Goal: Task Accomplishment & Management: Manage account settings

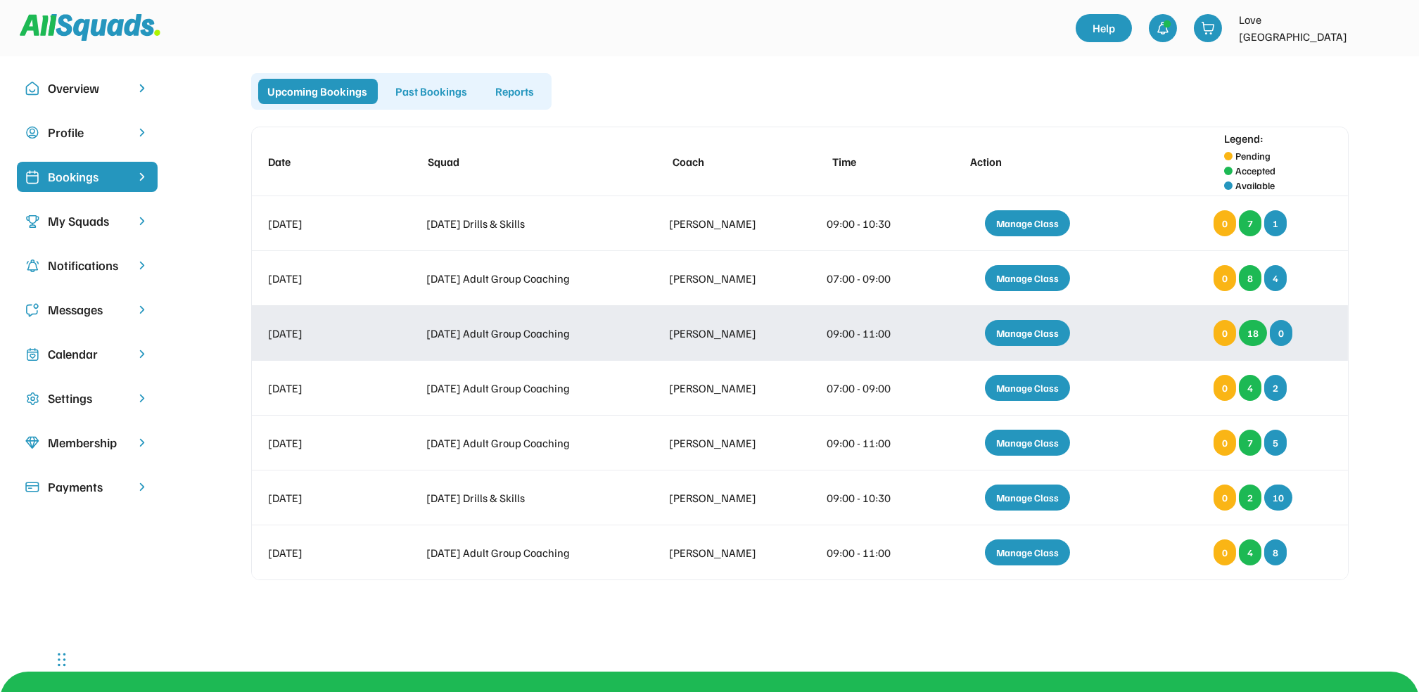
click at [1040, 328] on div "Manage Class" at bounding box center [1027, 333] width 85 height 26
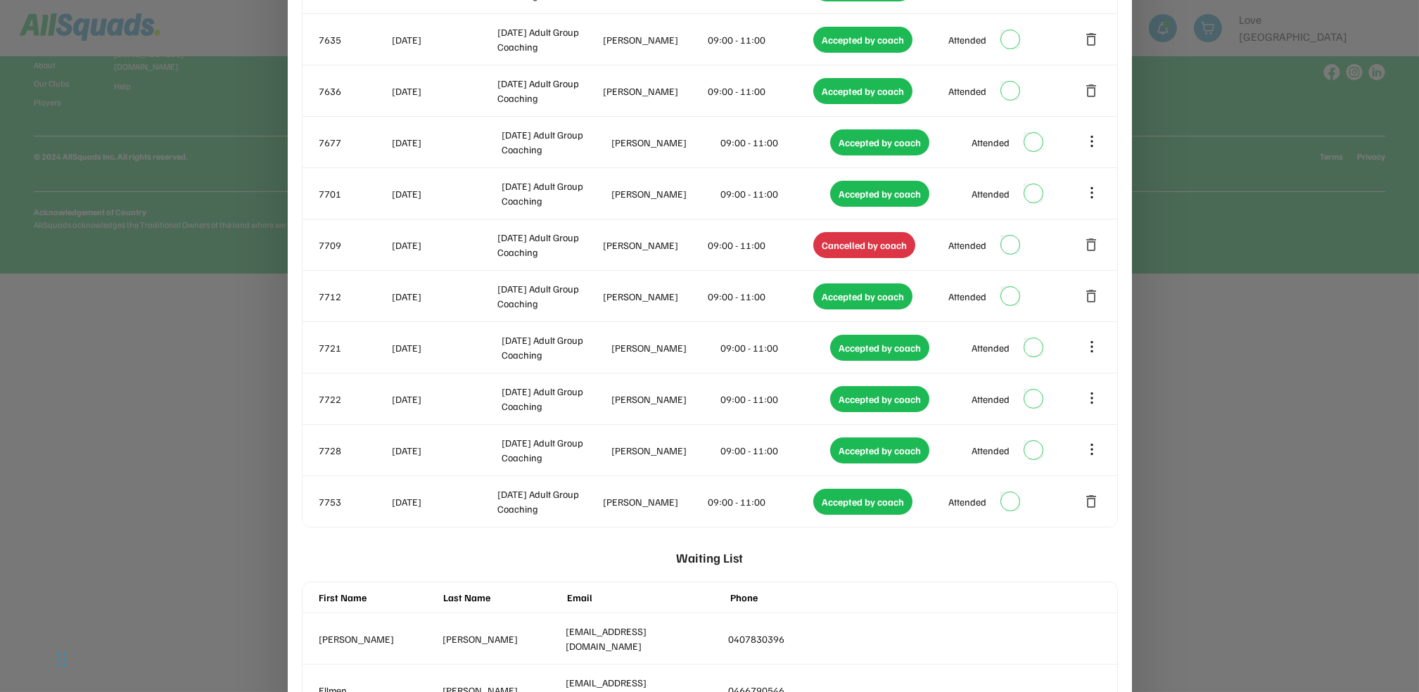
scroll to position [689, 0]
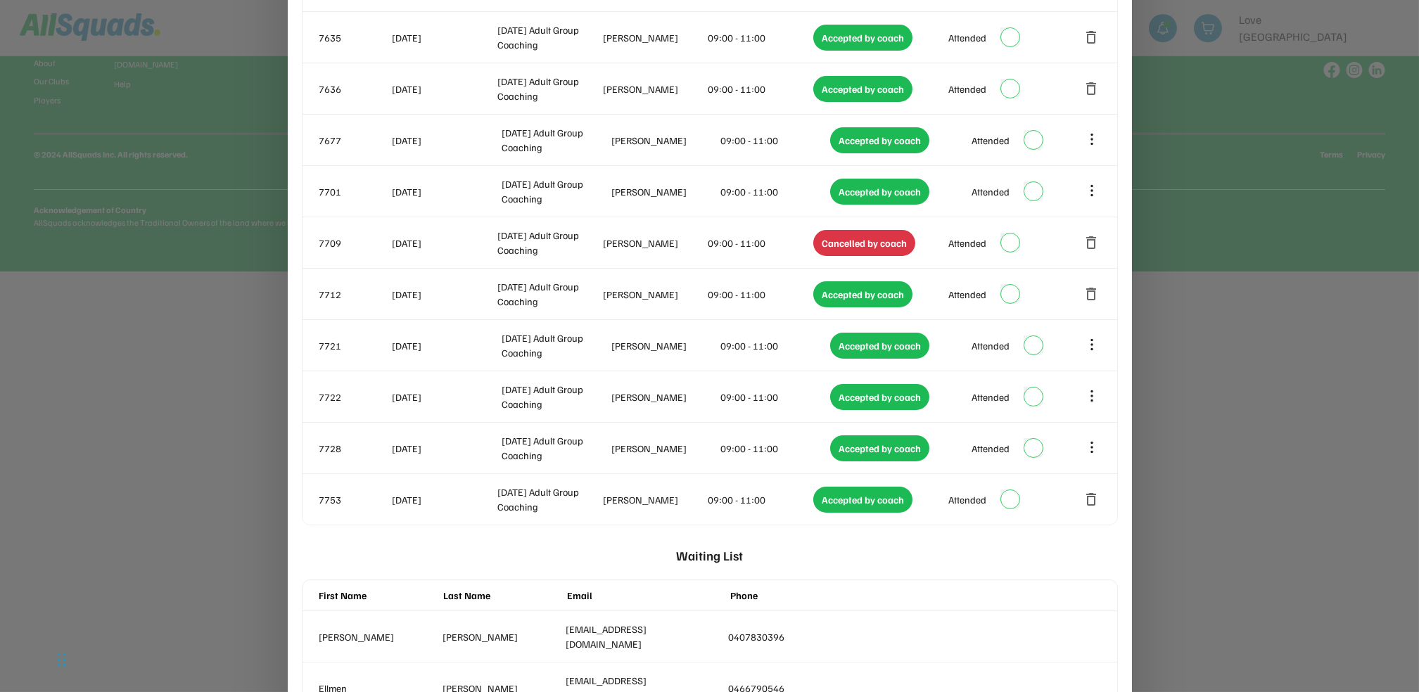
click at [1321, 375] on div at bounding box center [709, 346] width 1419 height 692
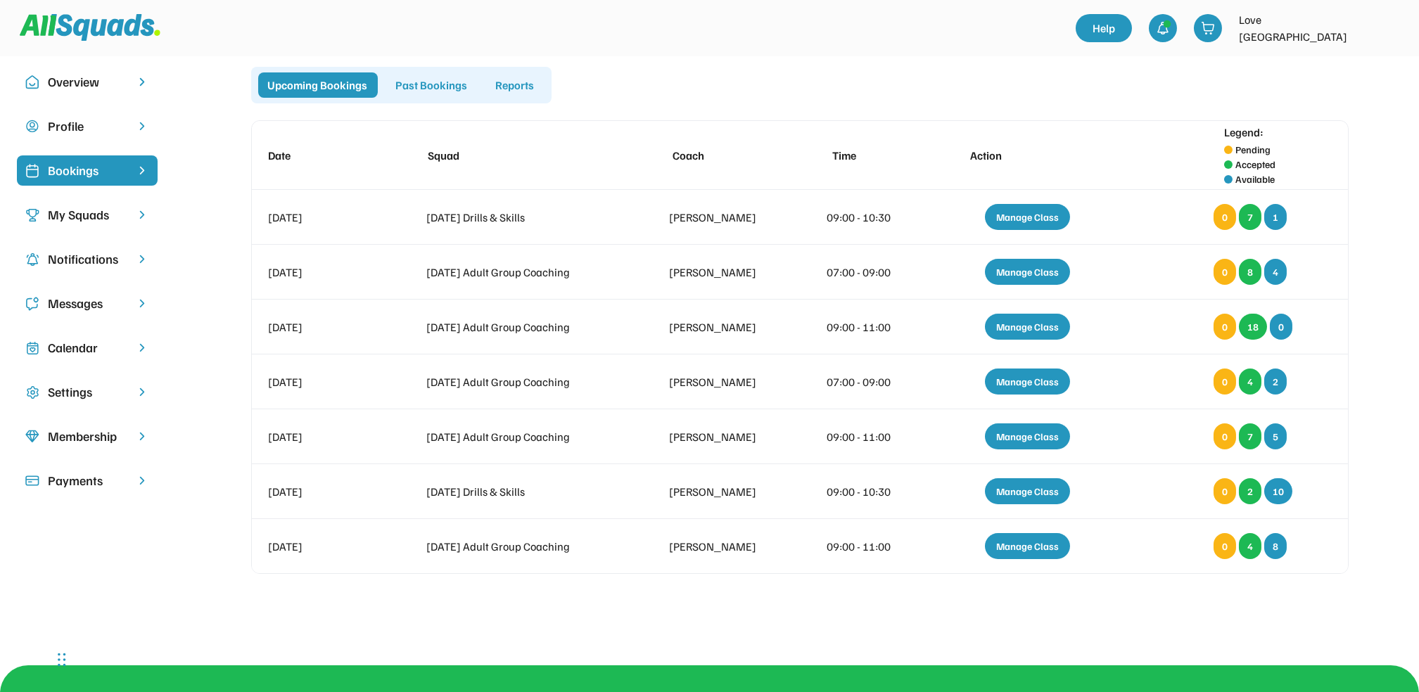
scroll to position [5, 0]
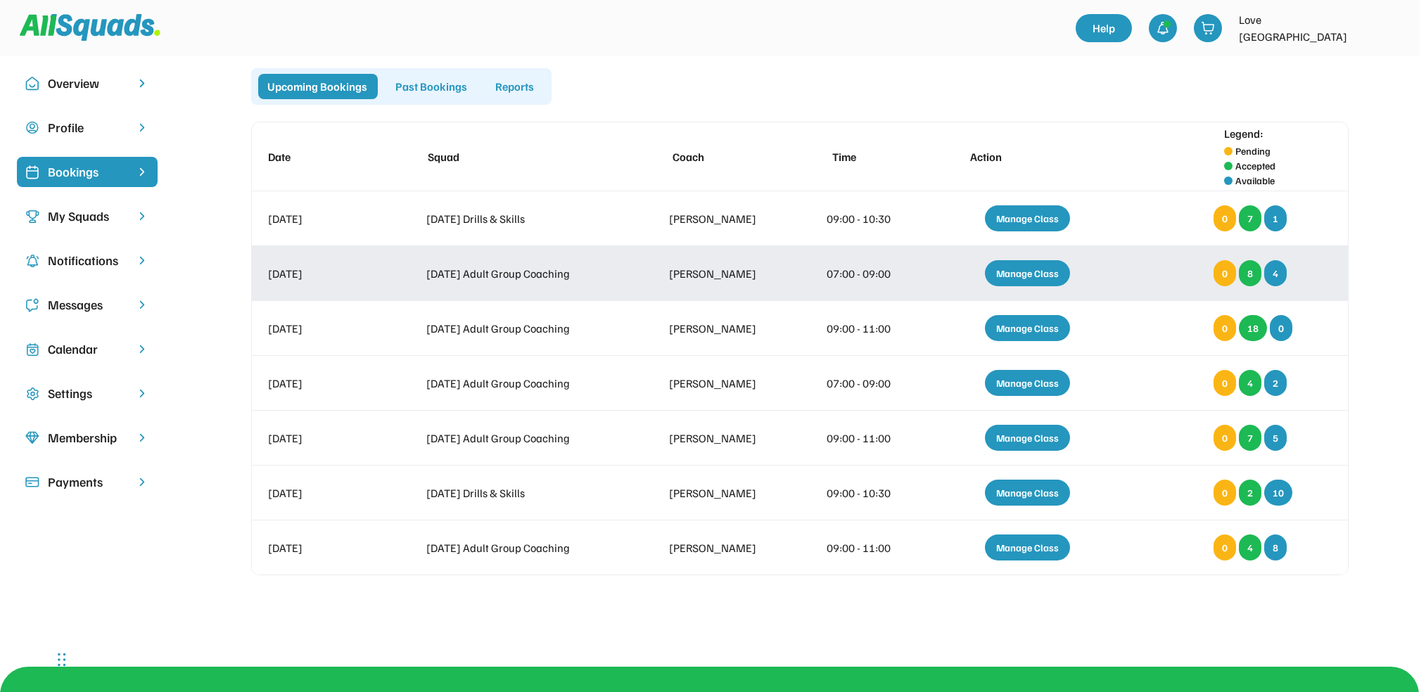
click at [1002, 274] on div "Manage Class" at bounding box center [1027, 273] width 85 height 26
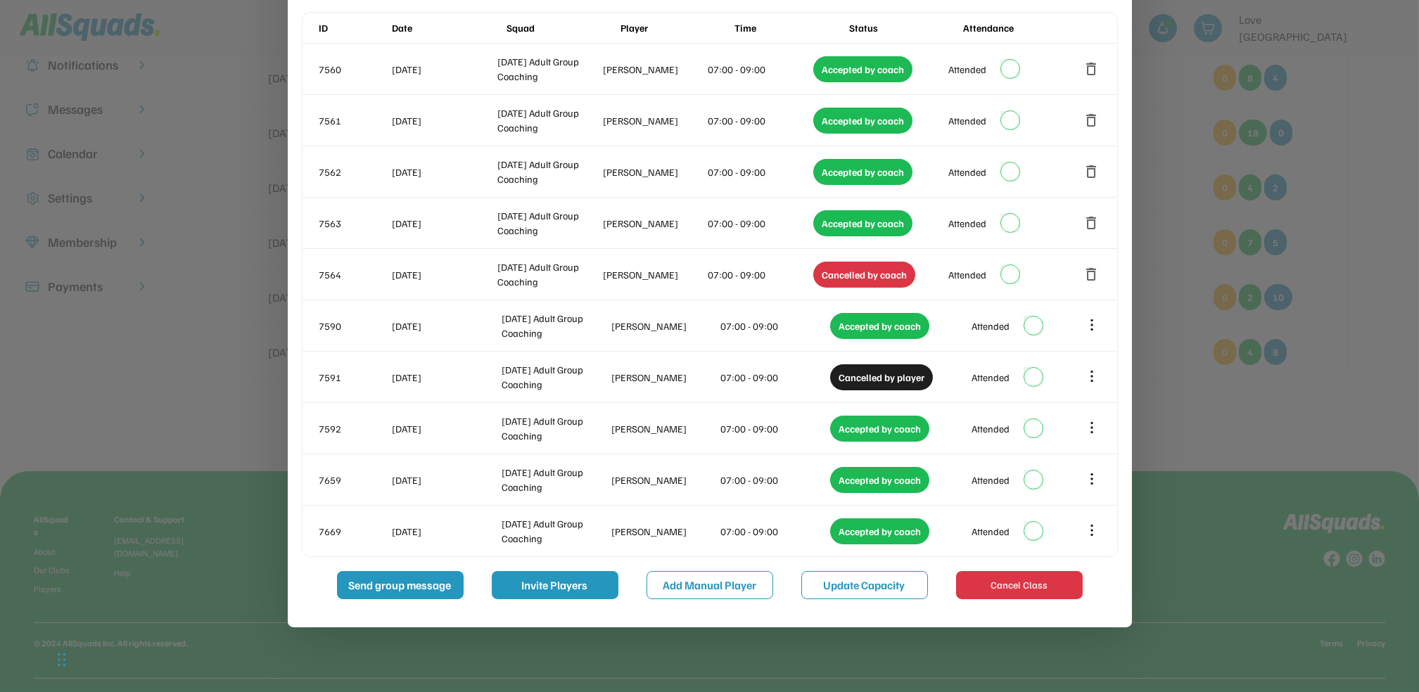
scroll to position [201, 0]
click at [723, 582] on button "Add Manual Player" at bounding box center [710, 585] width 127 height 28
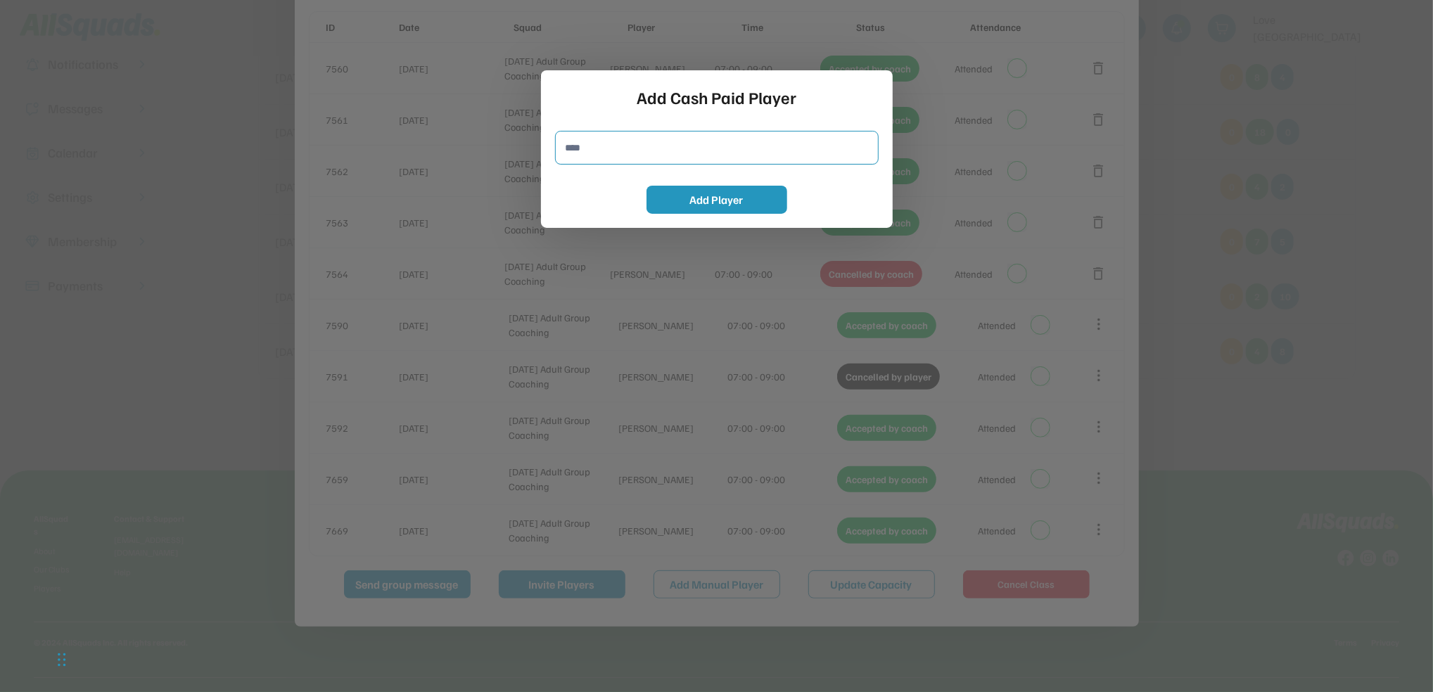
click at [611, 148] on input "input" at bounding box center [717, 148] width 324 height 34
type input "**********"
click at [706, 196] on button "Add Player" at bounding box center [717, 200] width 141 height 28
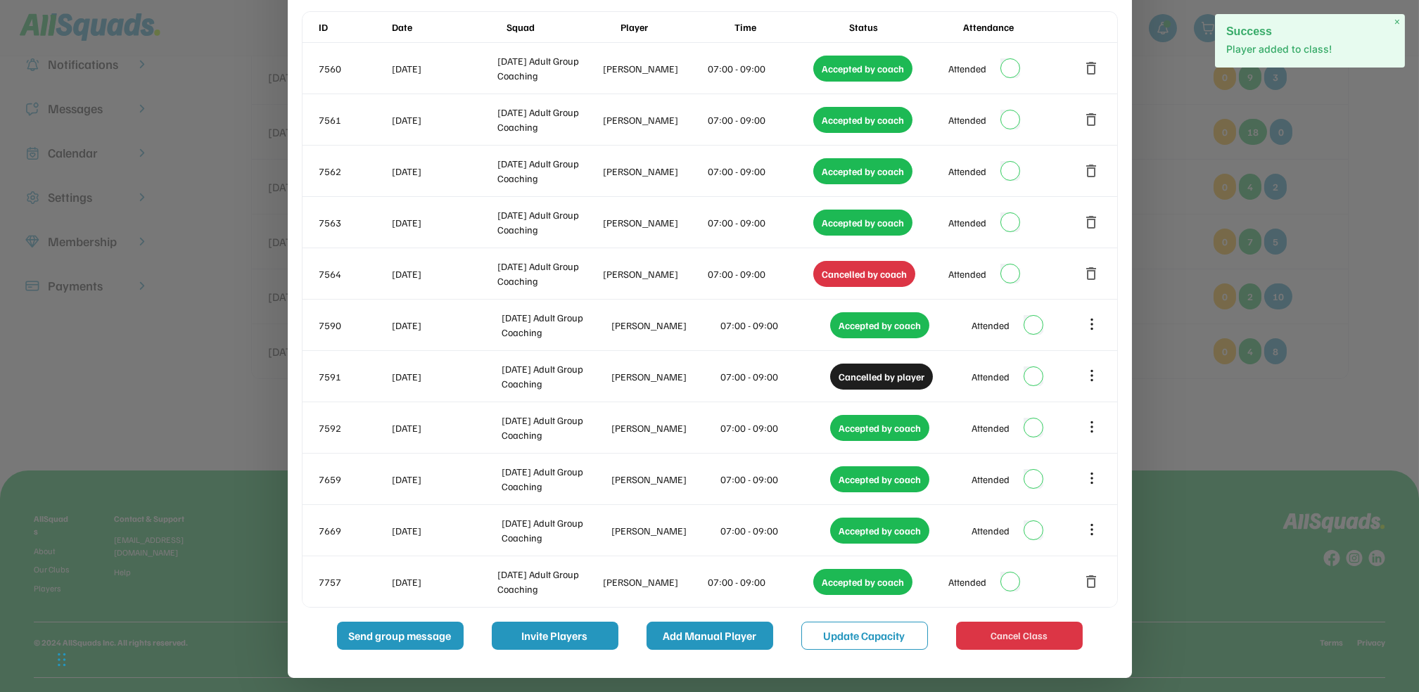
click at [729, 635] on button "Add Manual Player" at bounding box center [710, 636] width 127 height 28
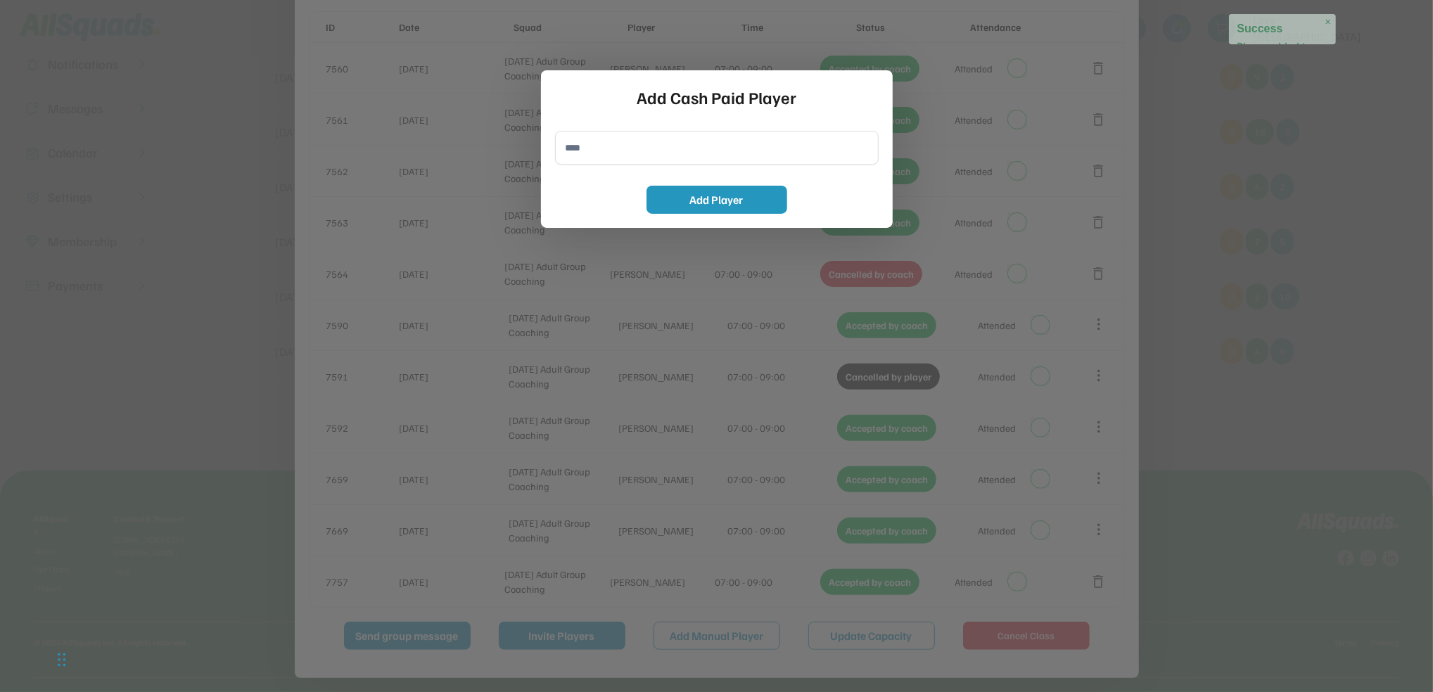
click at [619, 146] on input "input" at bounding box center [717, 148] width 324 height 34
type input "**********"
click at [704, 206] on button "Add Player" at bounding box center [717, 200] width 141 height 28
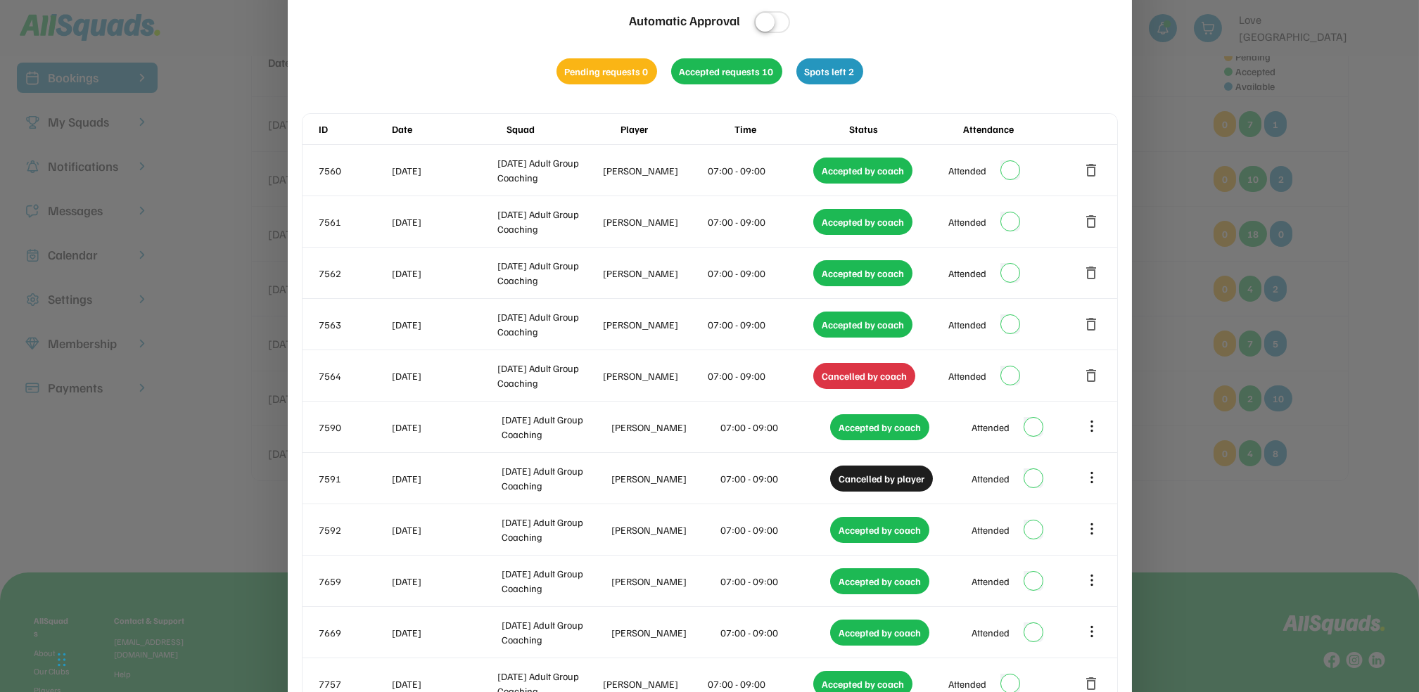
scroll to position [0, 0]
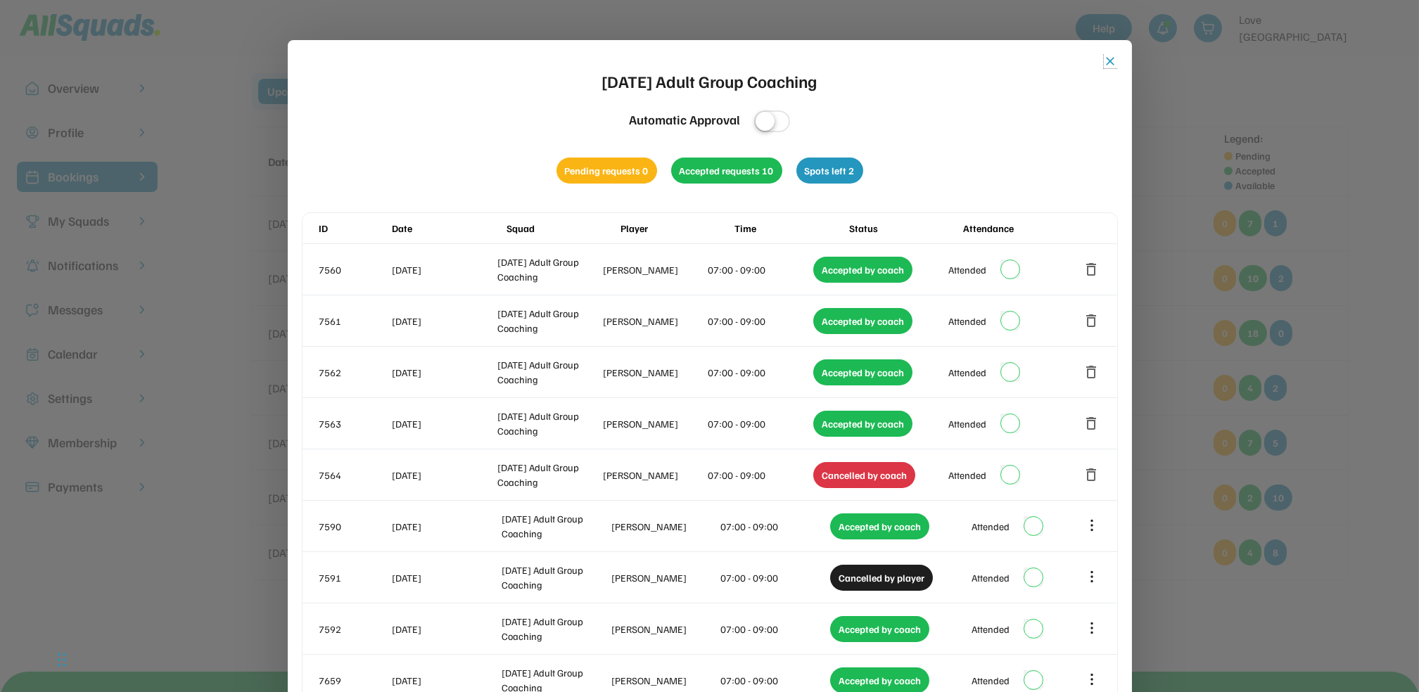
click at [1109, 56] on button "close" at bounding box center [1111, 61] width 14 height 14
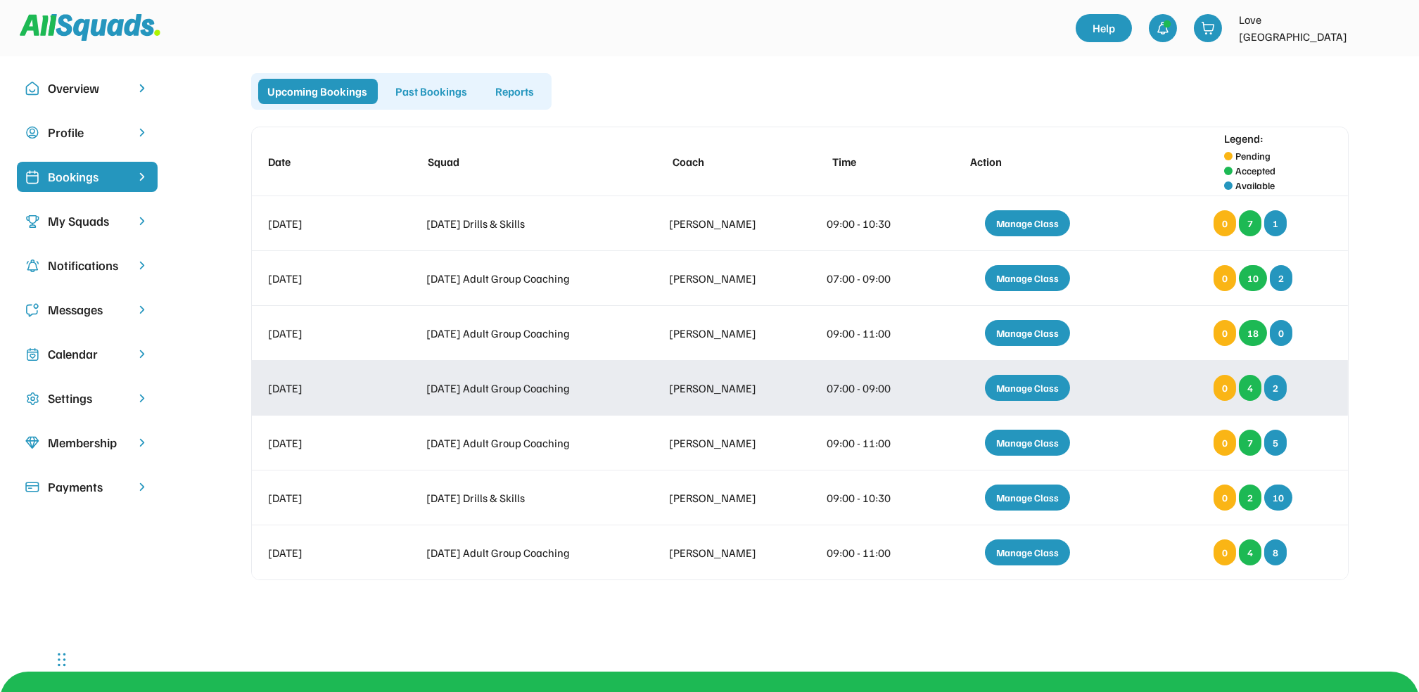
click at [1022, 381] on div "Manage Class" at bounding box center [1027, 388] width 85 height 26
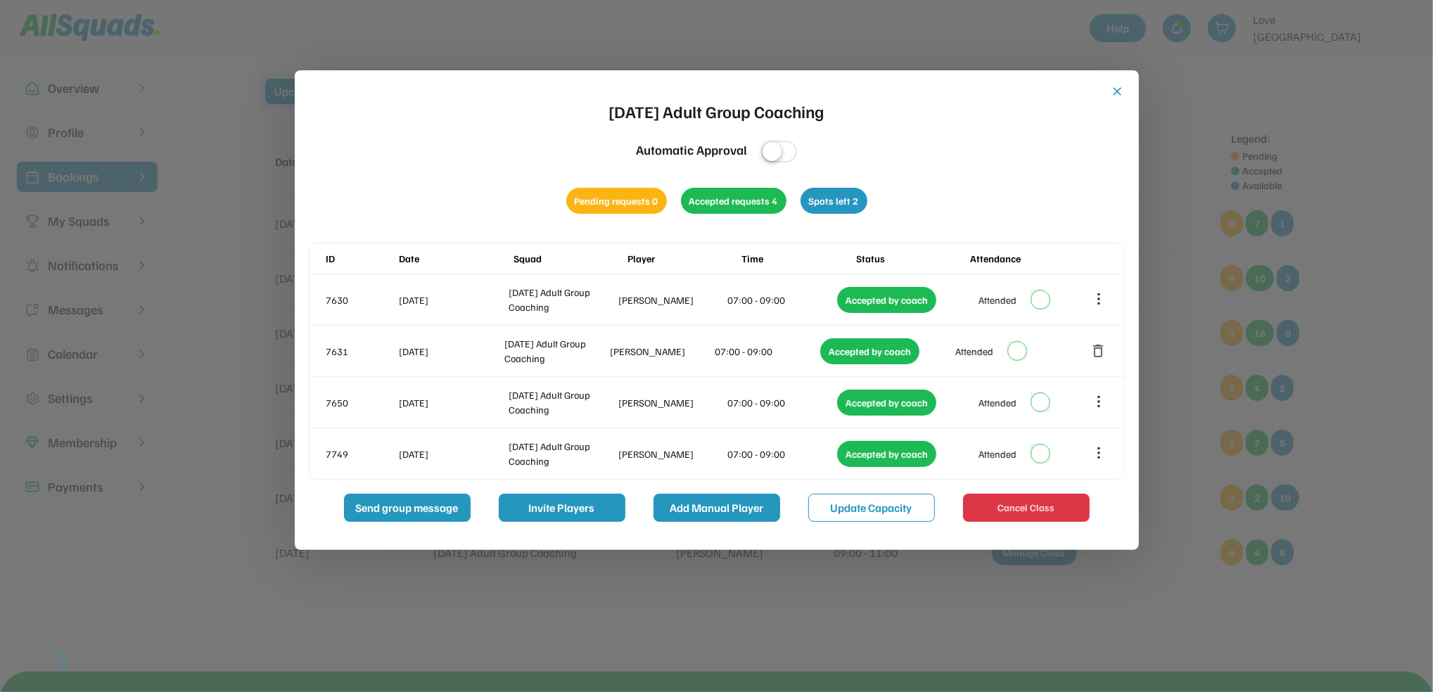
click at [715, 503] on button "Add Manual Player" at bounding box center [717, 508] width 127 height 28
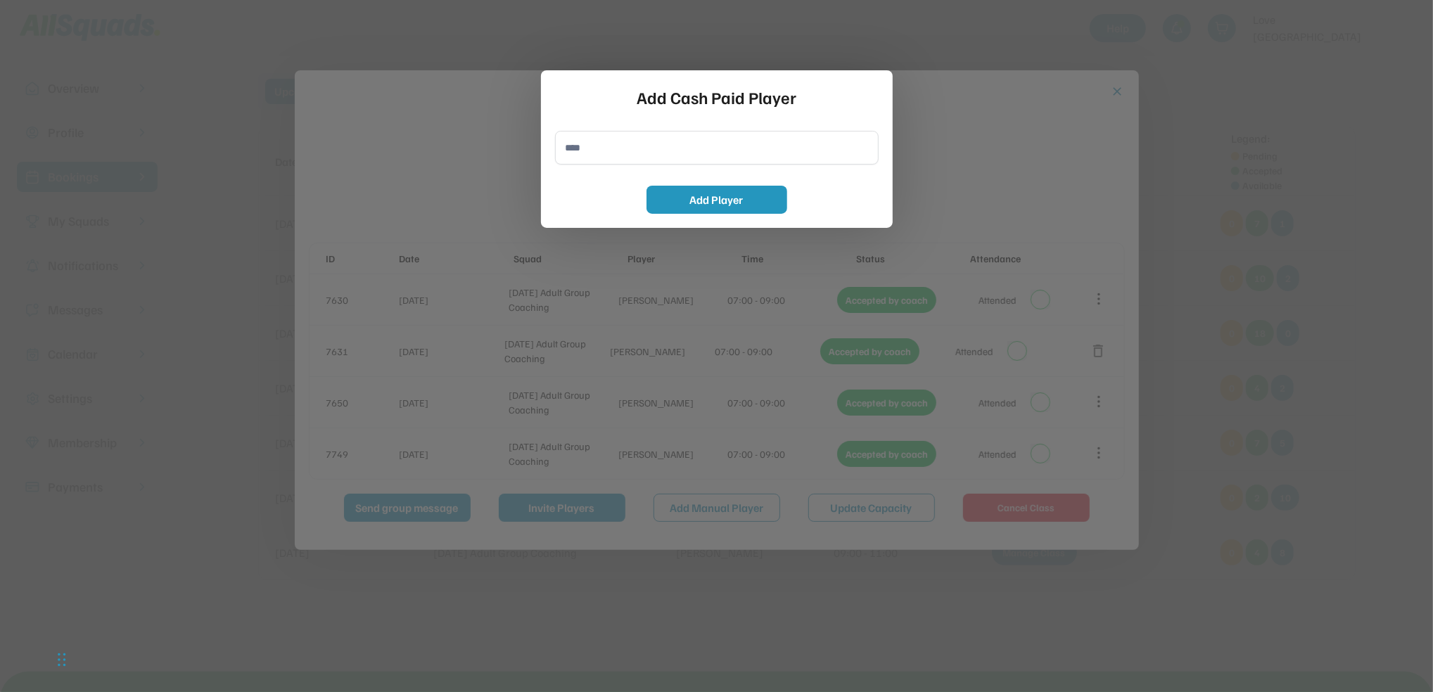
click at [580, 146] on input "input" at bounding box center [717, 148] width 324 height 34
type input "**********"
click at [721, 196] on button "Add Player" at bounding box center [717, 200] width 141 height 28
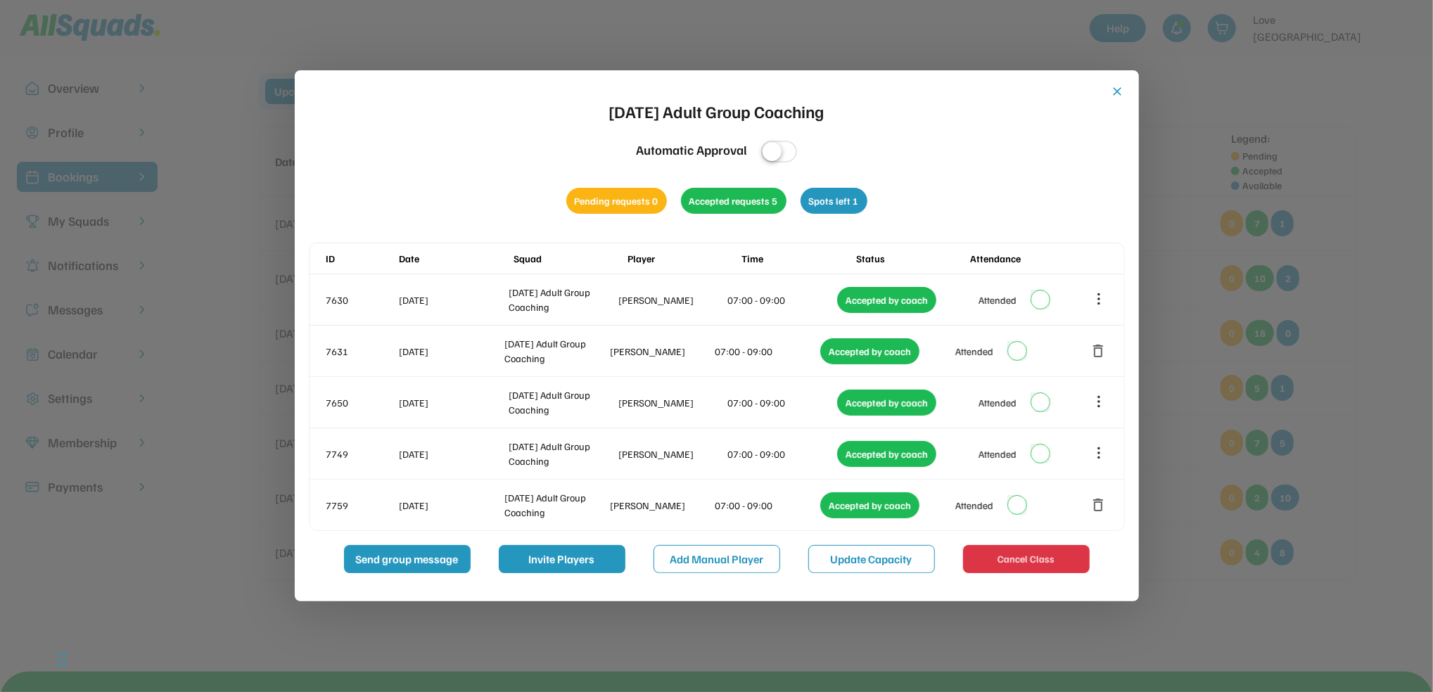
click at [1113, 89] on button "close" at bounding box center [1118, 91] width 14 height 14
